Goal: Task Accomplishment & Management: Use online tool/utility

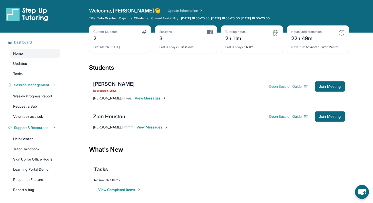
click at [299, 86] on button "Open Session Guide" at bounding box center [288, 86] width 39 height 5
click at [322, 92] on div "Arman Hakobyan No session in 12 days Open Session Guide Join Meeting" at bounding box center [219, 86] width 252 height 12
click at [319, 85] on span "Join Meeting" at bounding box center [330, 86] width 22 height 3
